Goal: Information Seeking & Learning: Learn about a topic

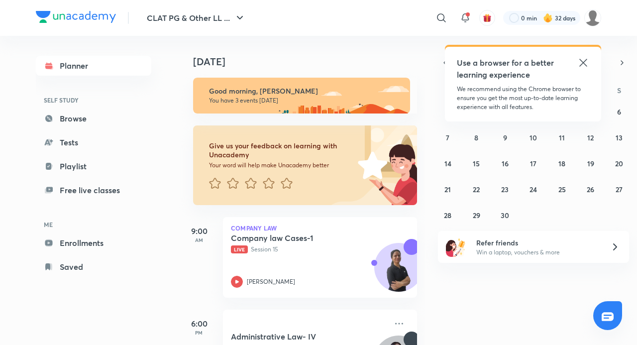
click at [582, 66] on icon at bounding box center [583, 63] width 12 height 12
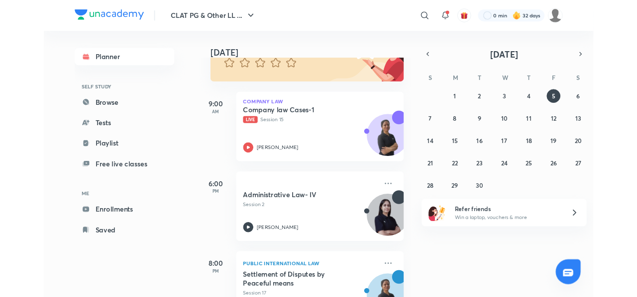
scroll to position [153, 0]
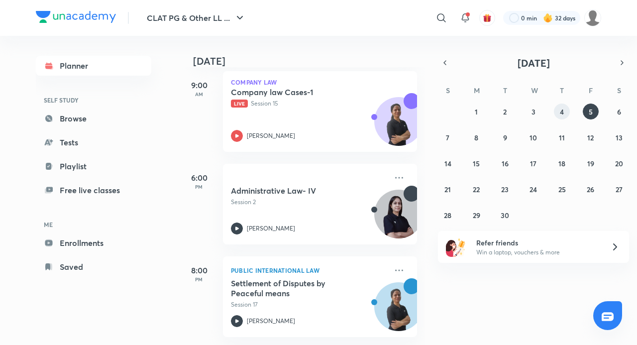
click at [562, 116] on button "4" at bounding box center [562, 111] width 16 height 16
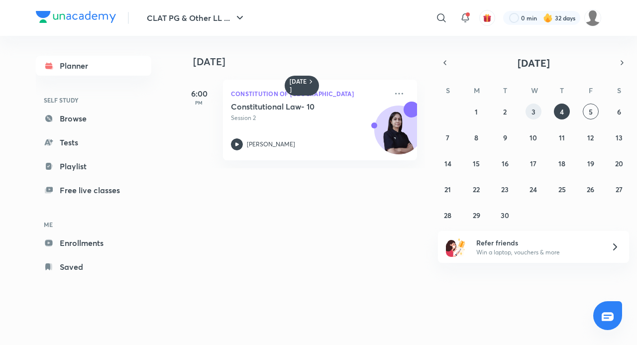
click at [533, 113] on abbr "3" at bounding box center [533, 111] width 4 height 9
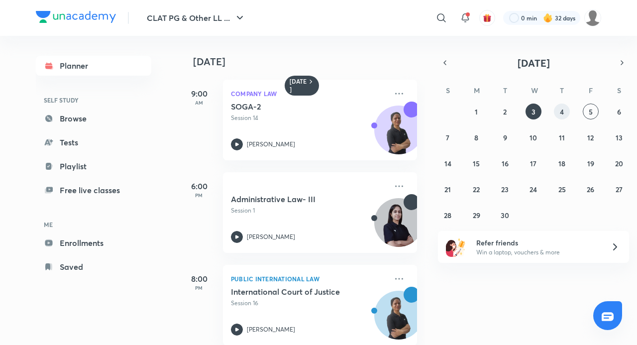
click at [557, 114] on button "4" at bounding box center [562, 111] width 16 height 16
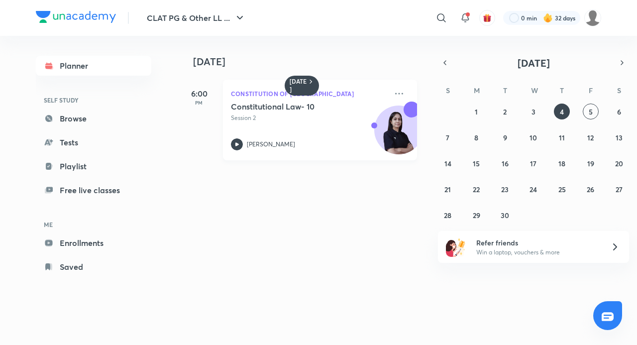
click at [287, 106] on h5 "Constitutional Law- 10" at bounding box center [293, 106] width 124 height 10
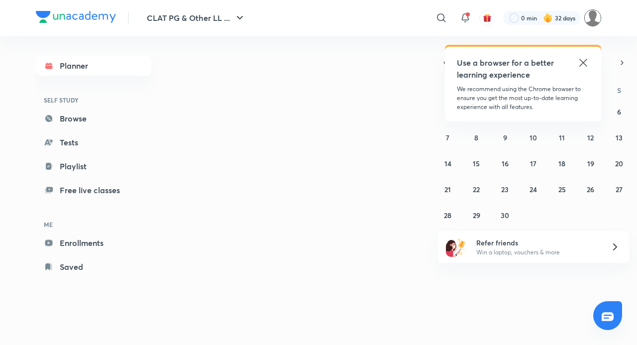
click at [593, 21] on img at bounding box center [592, 17] width 17 height 17
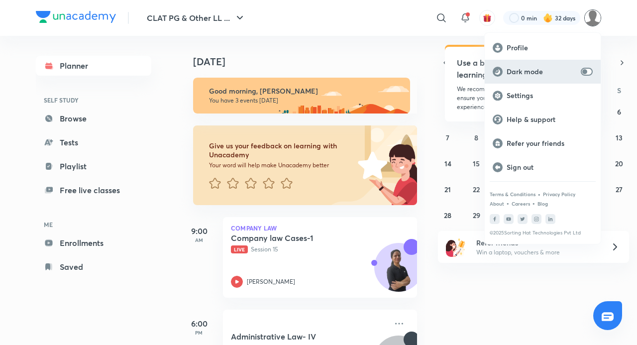
click at [583, 74] on input "checkbox" at bounding box center [585, 72] width 24 height 8
checkbox input "true"
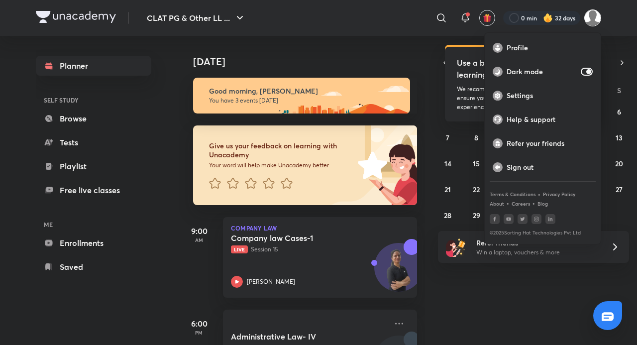
click at [506, 274] on div at bounding box center [318, 172] width 637 height 345
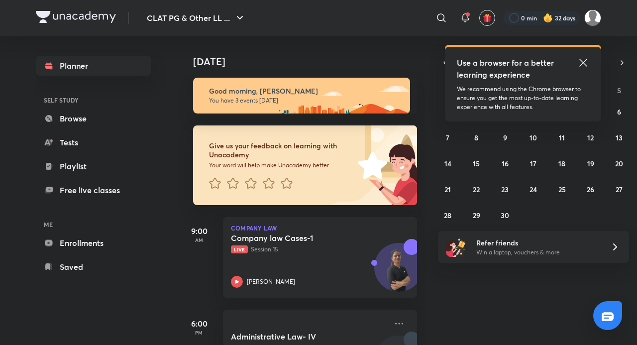
click at [578, 67] on icon at bounding box center [583, 63] width 12 height 12
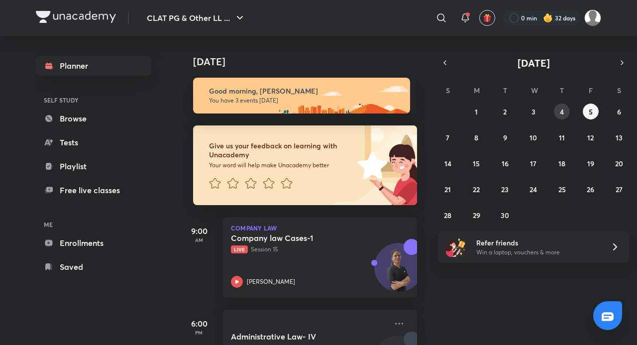
click at [562, 105] on button "4" at bounding box center [562, 111] width 16 height 16
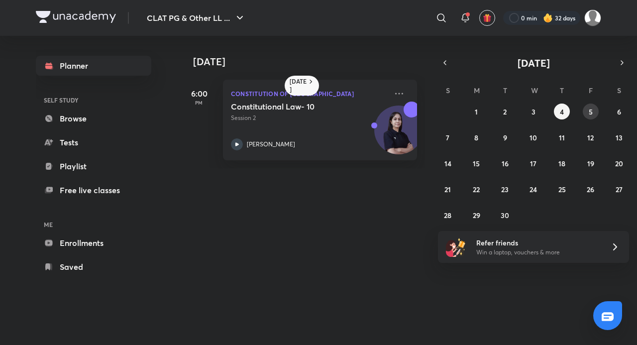
click at [595, 106] on button "5" at bounding box center [590, 111] width 16 height 16
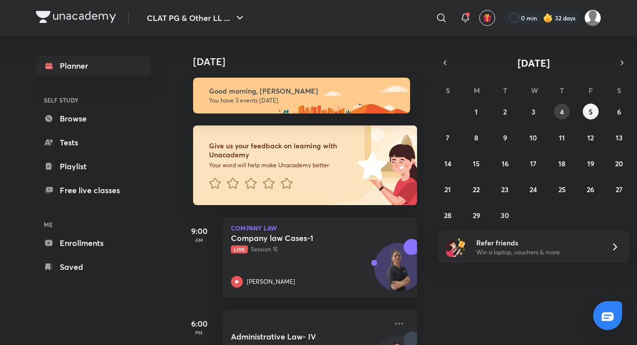
click at [562, 107] on abbr "4" at bounding box center [562, 111] width 4 height 9
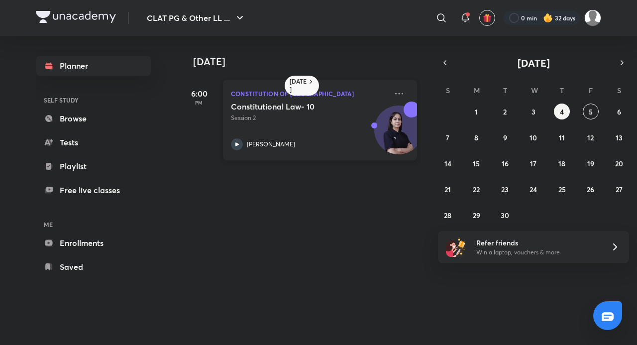
click at [314, 139] on div "[PERSON_NAME]" at bounding box center [309, 144] width 156 height 12
